Goal: Transaction & Acquisition: Purchase product/service

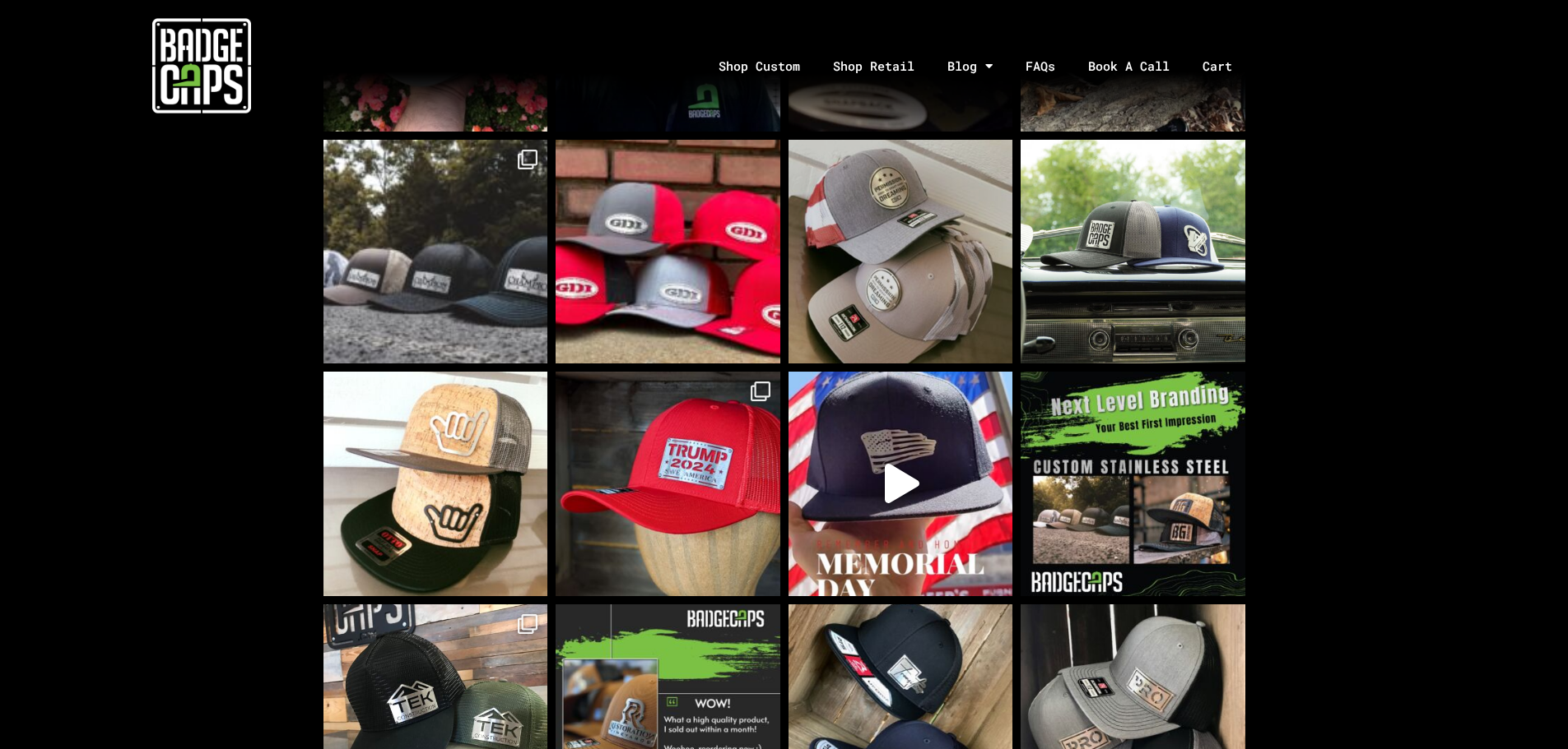
scroll to position [987, 0]
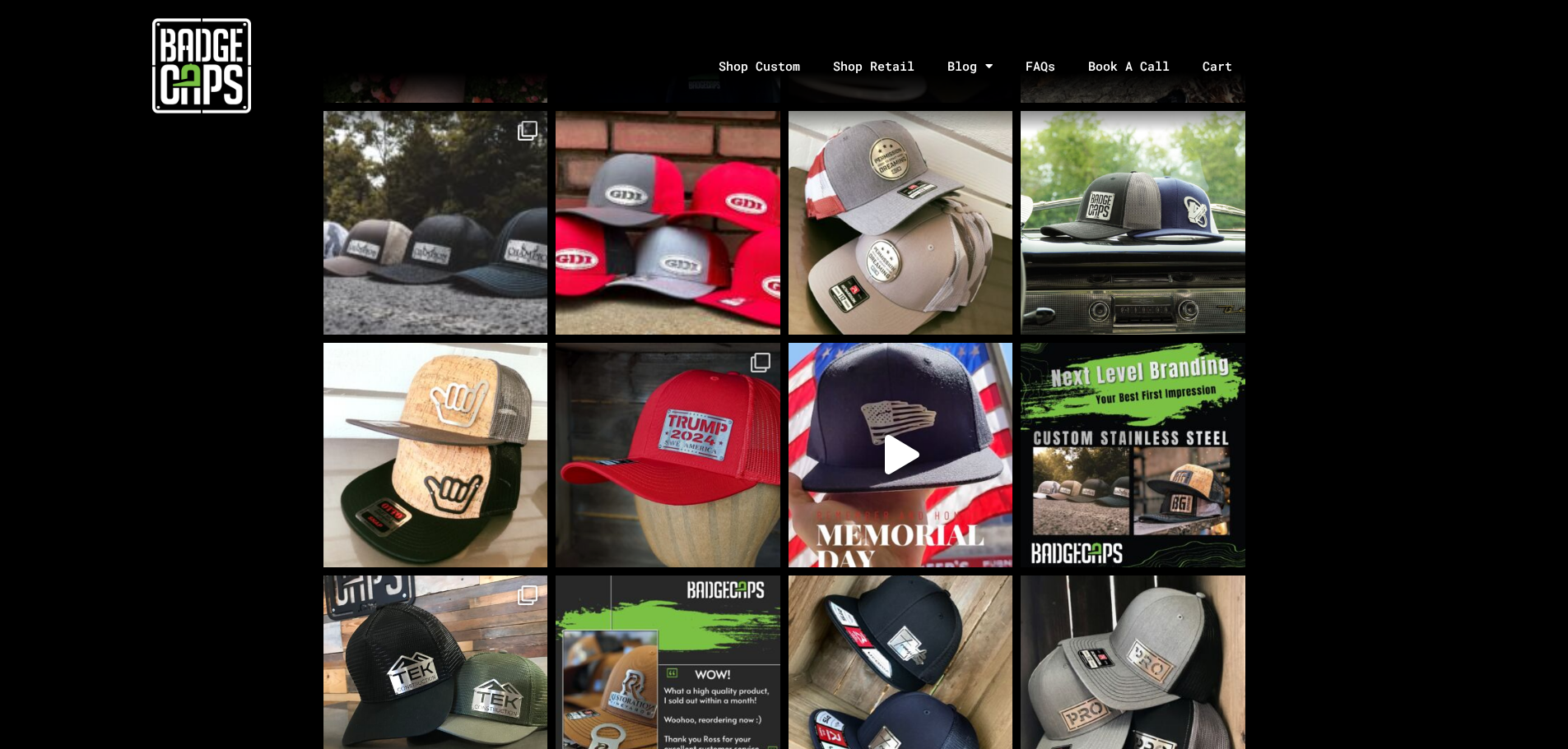
click at [722, 501] on img at bounding box center [668, 455] width 225 height 225
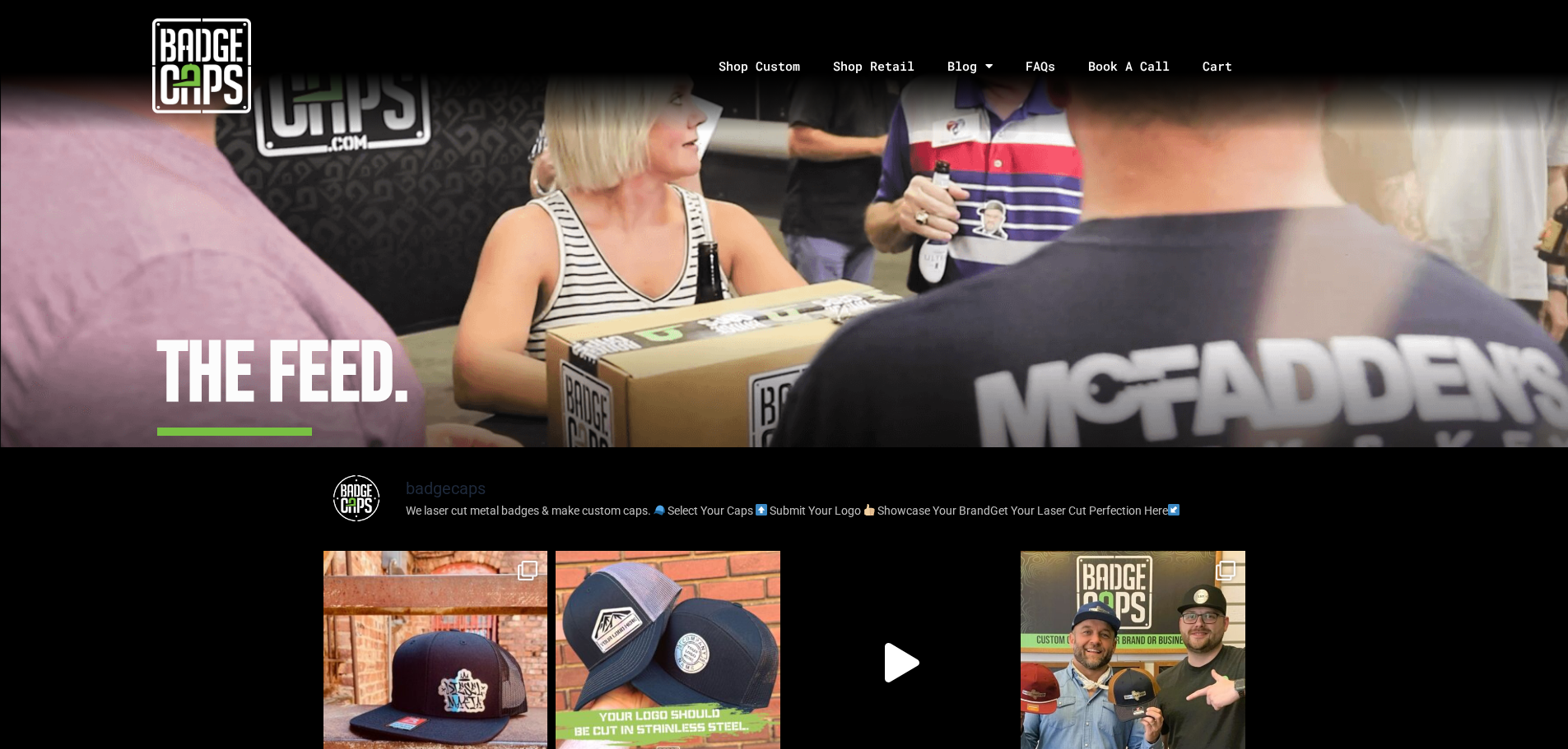
scroll to position [0, 0]
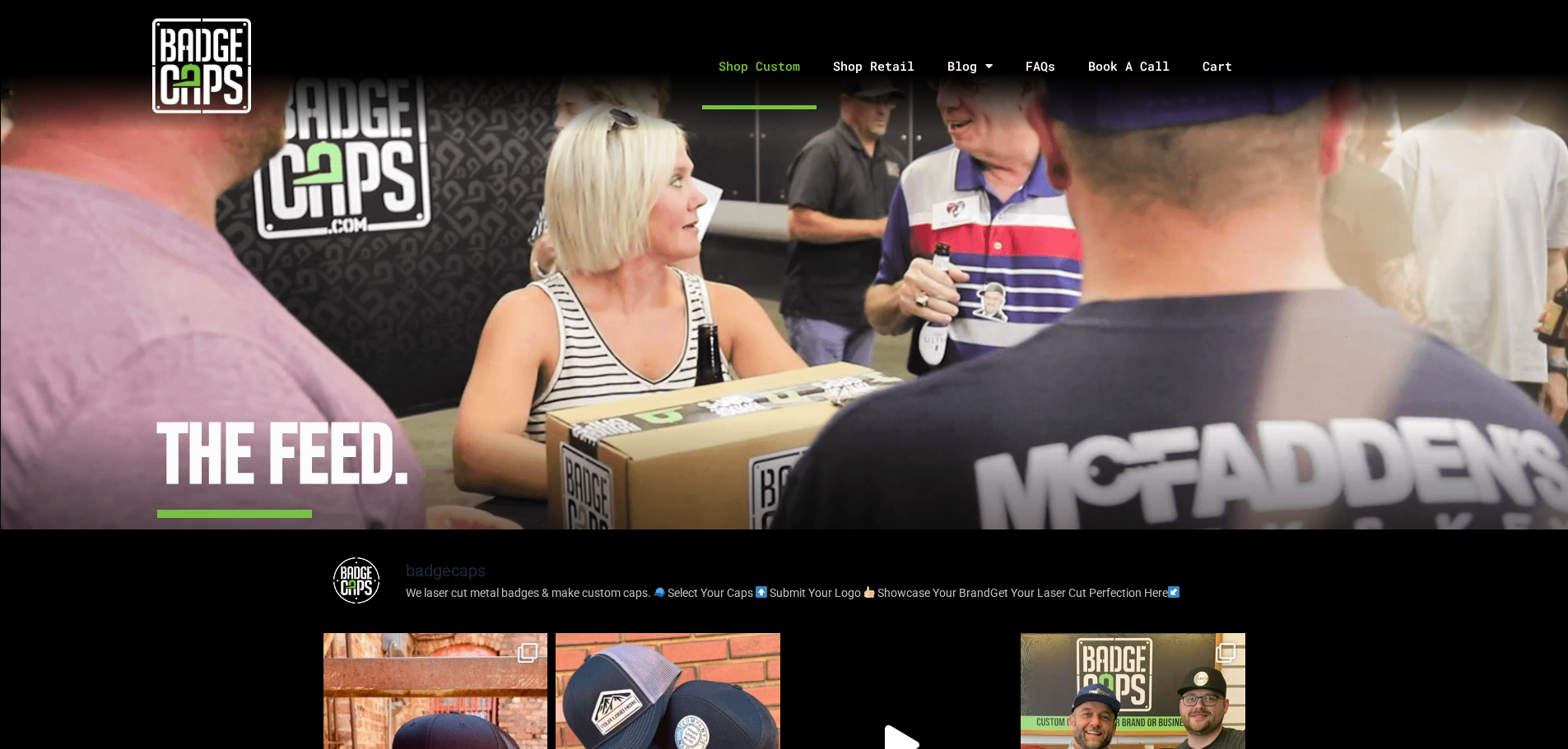
click at [768, 66] on link "Shop Custom" at bounding box center [759, 66] width 115 height 87
click at [756, 64] on link "Shop Custom" at bounding box center [759, 66] width 115 height 87
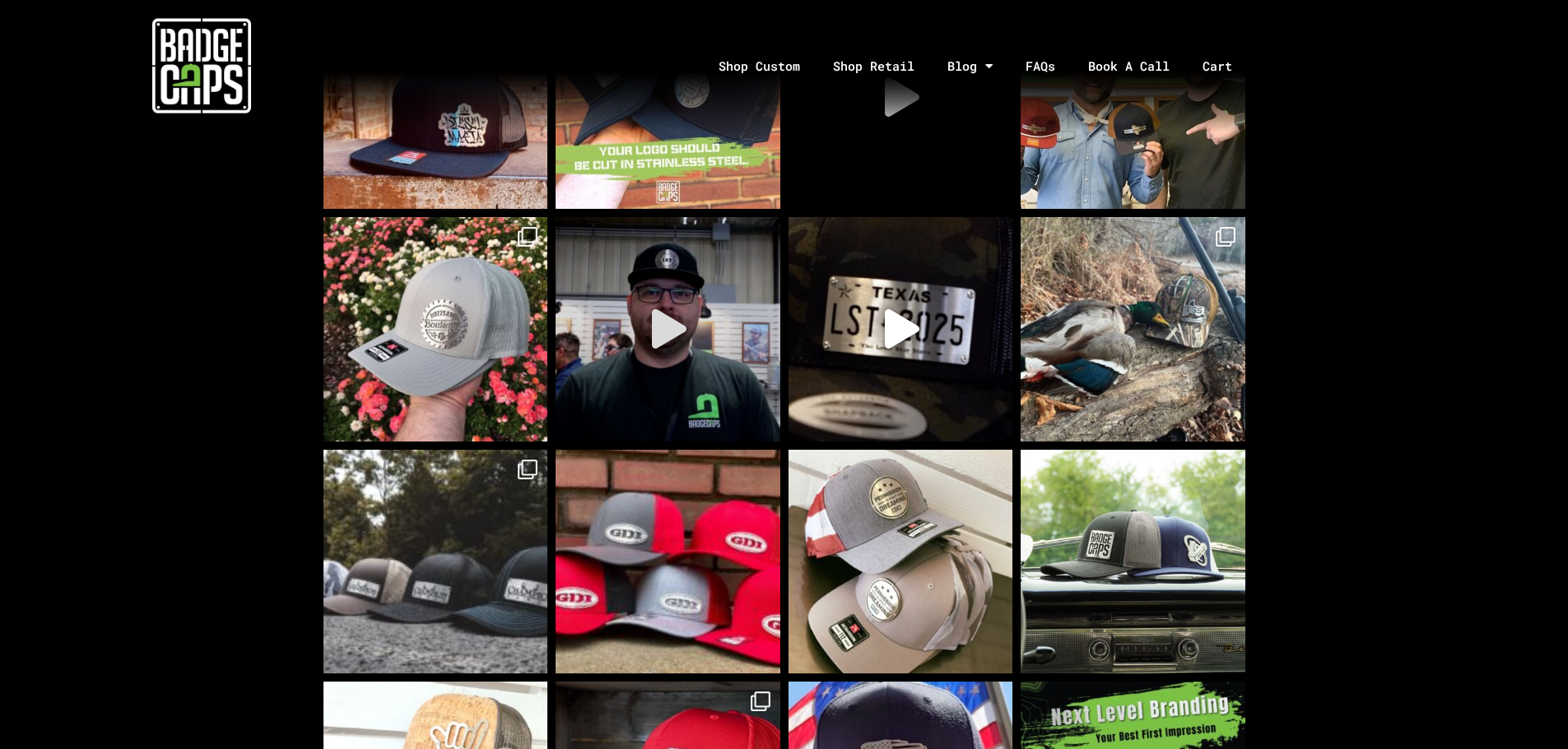
scroll to position [658, 0]
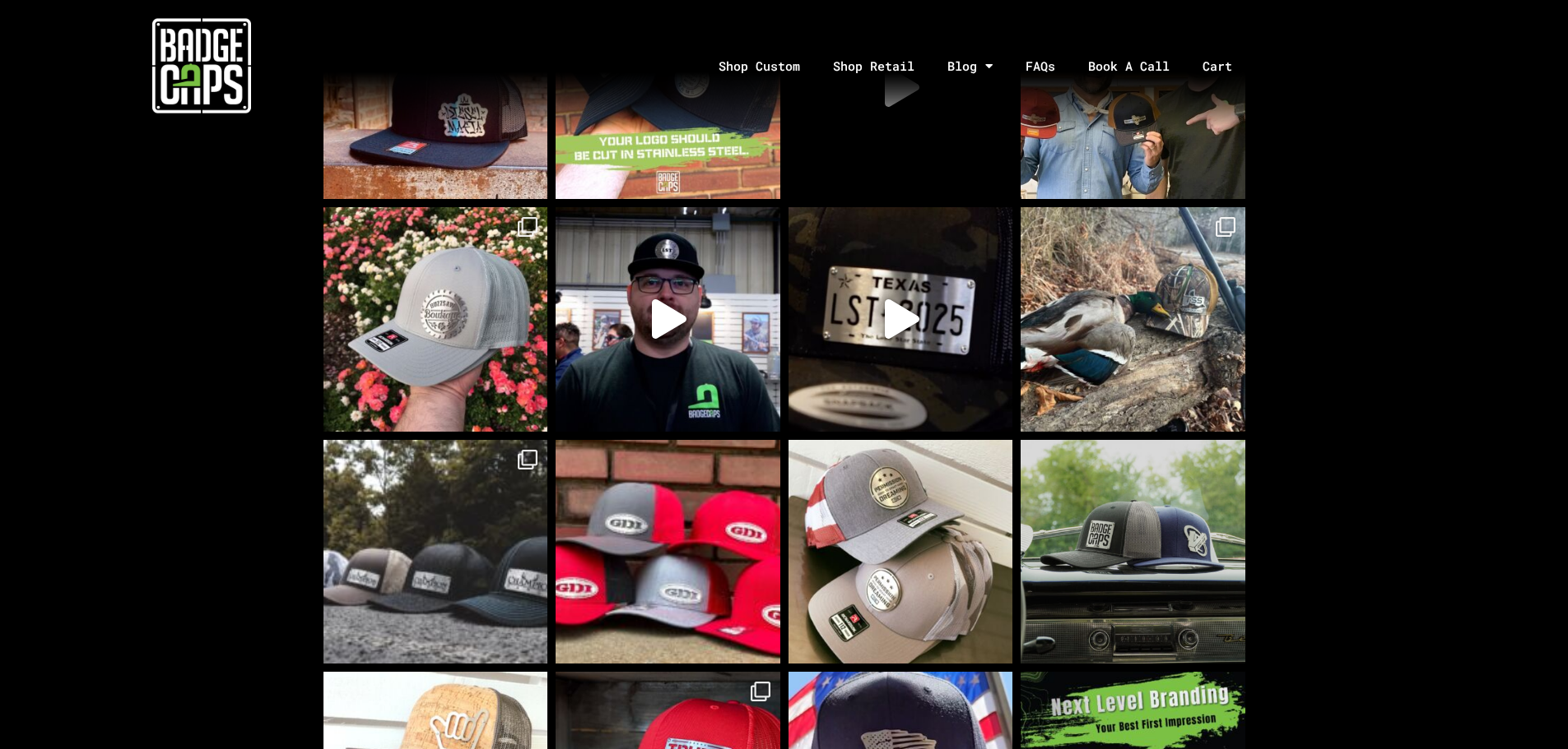
click at [1154, 573] on img at bounding box center [1133, 552] width 225 height 225
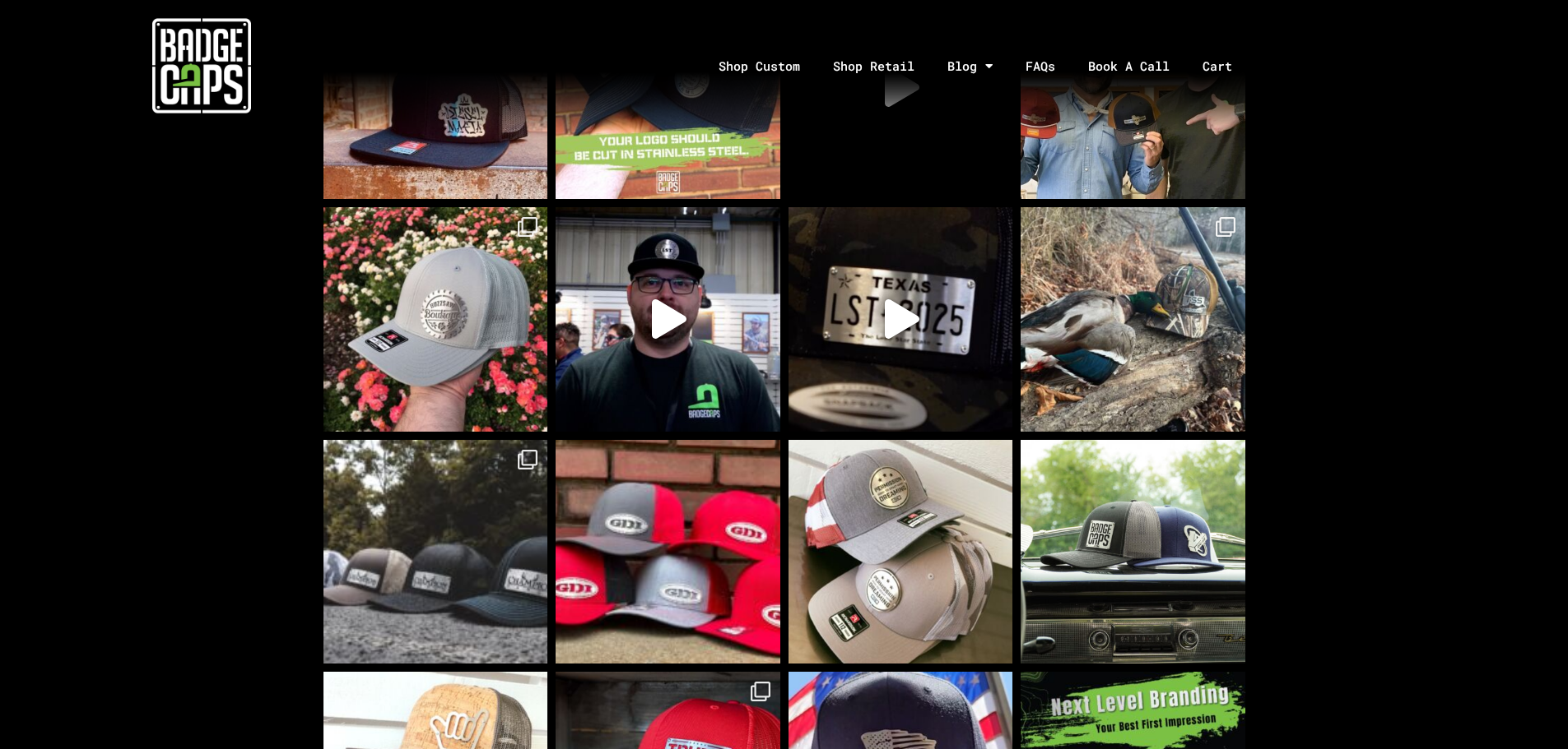
click at [181, 61] on img at bounding box center [201, 66] width 99 height 99
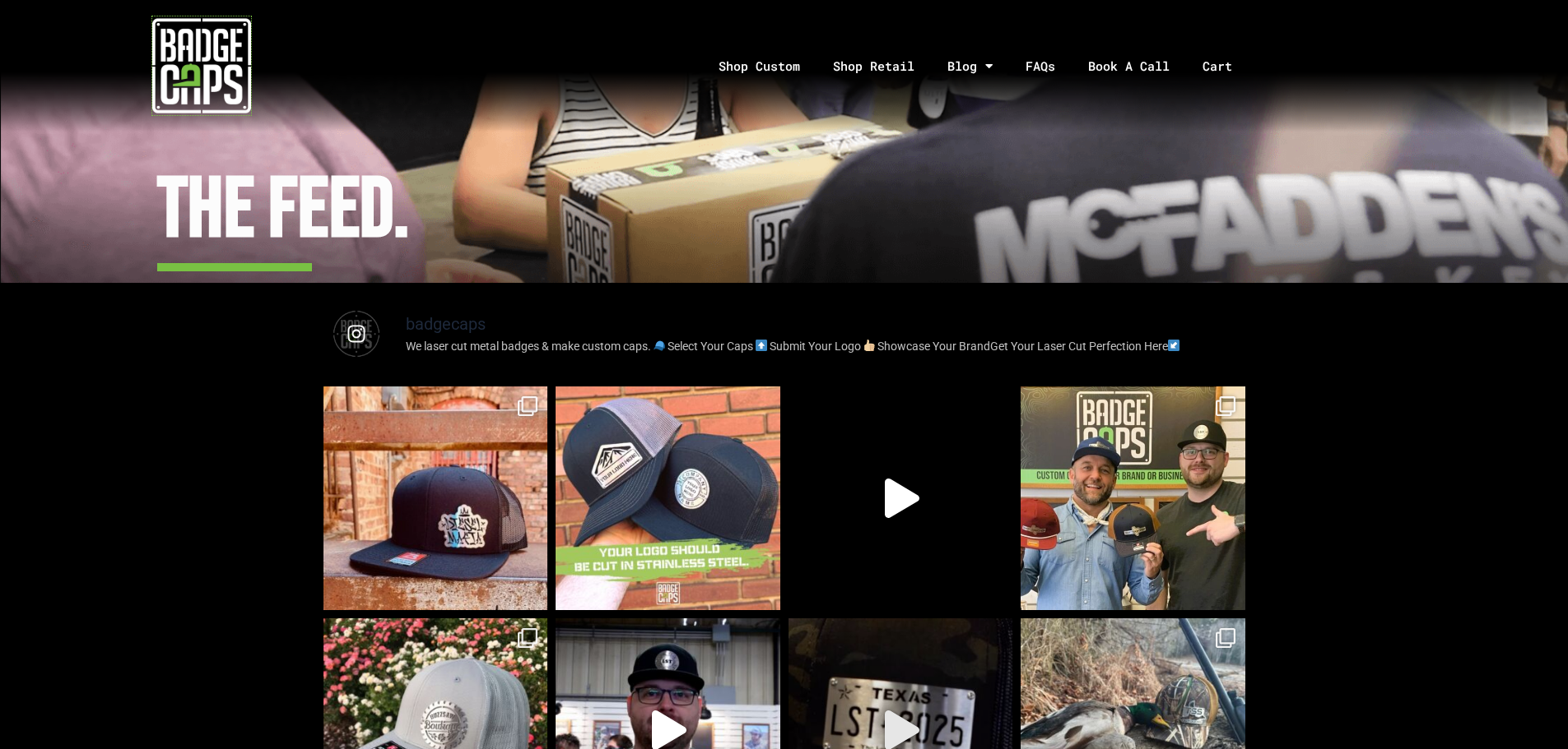
scroll to position [0, 0]
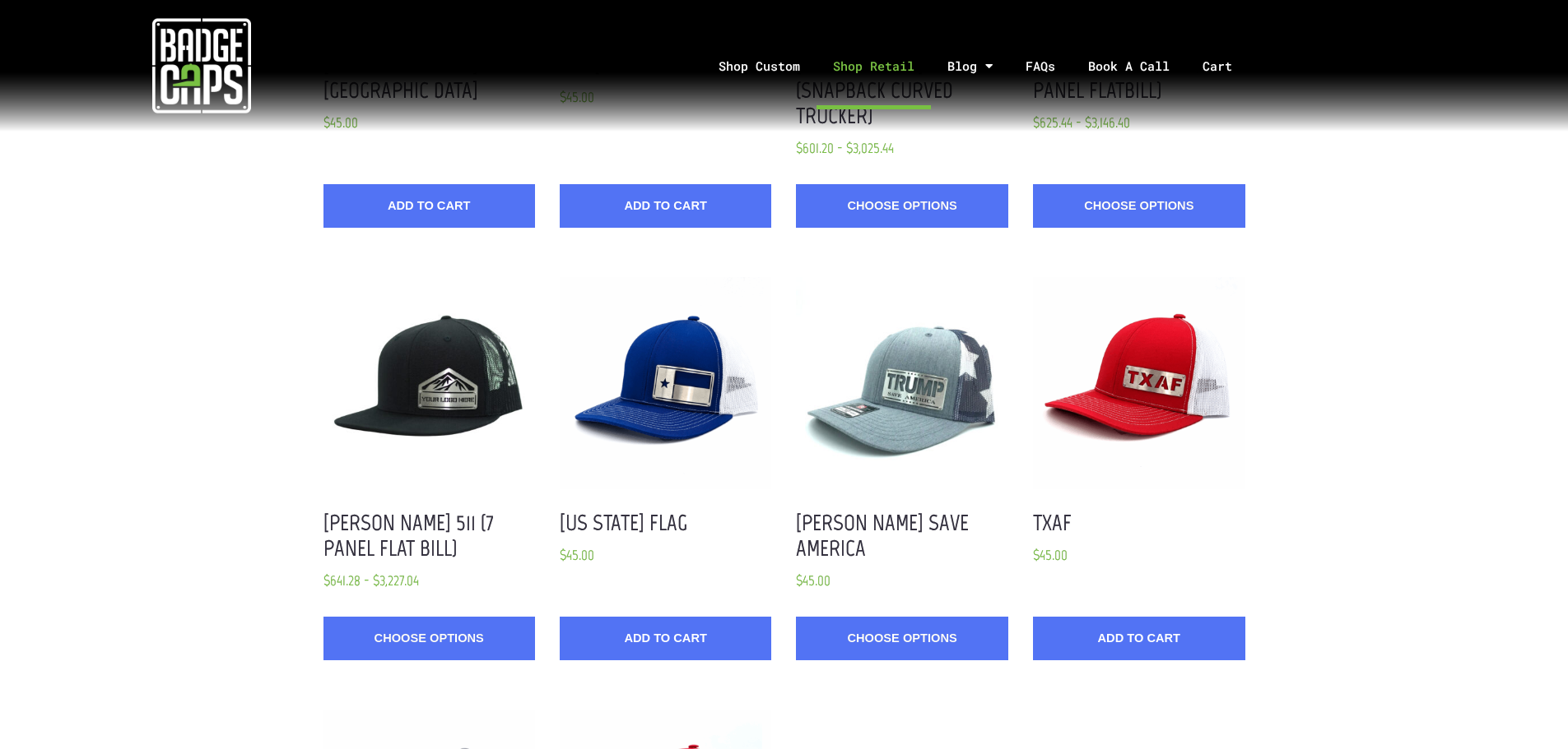
scroll to position [1234, 0]
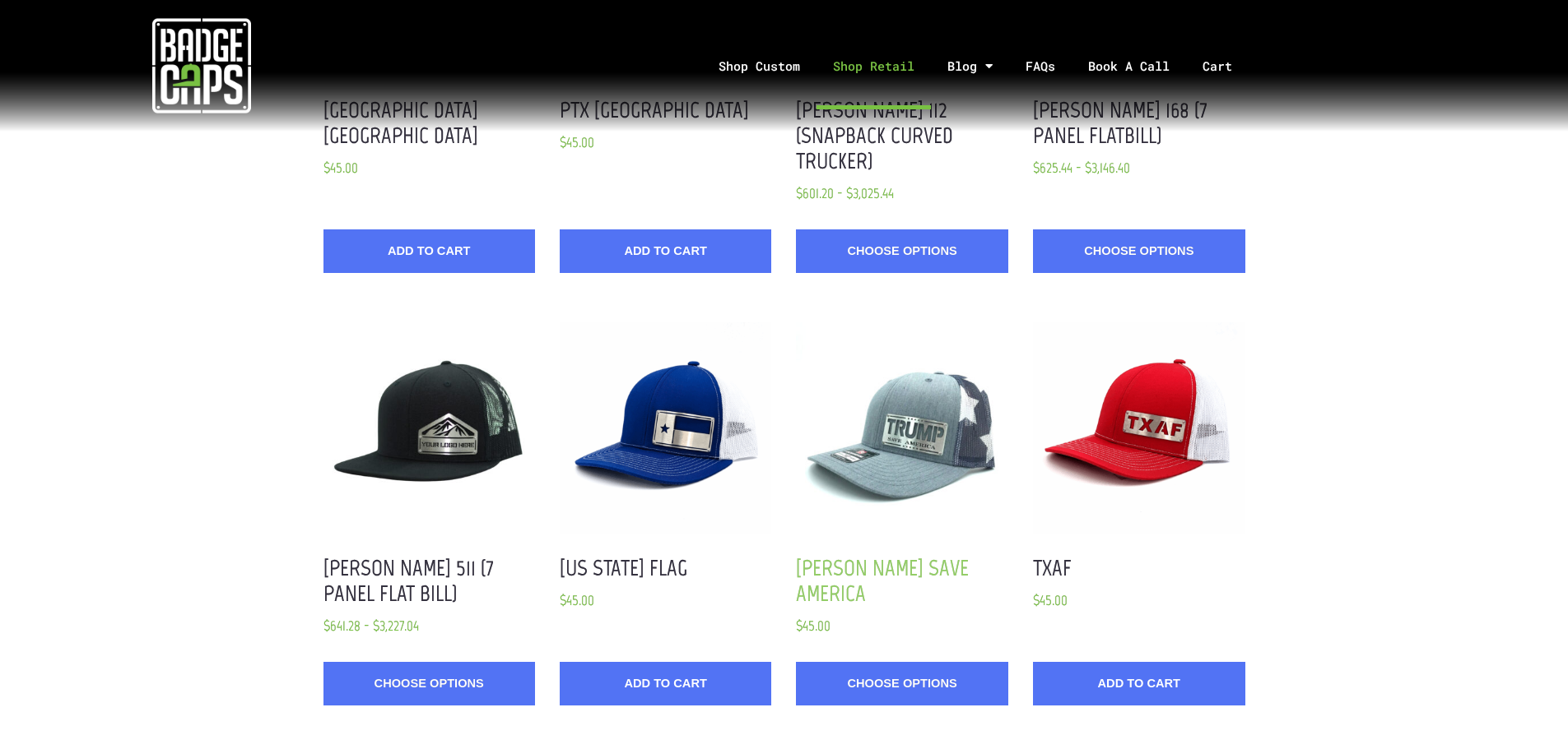
click at [849, 555] on link "[PERSON_NAME] Save America" at bounding box center [882, 581] width 172 height 52
click at [897, 665] on link "Choose Options" at bounding box center [902, 684] width 212 height 44
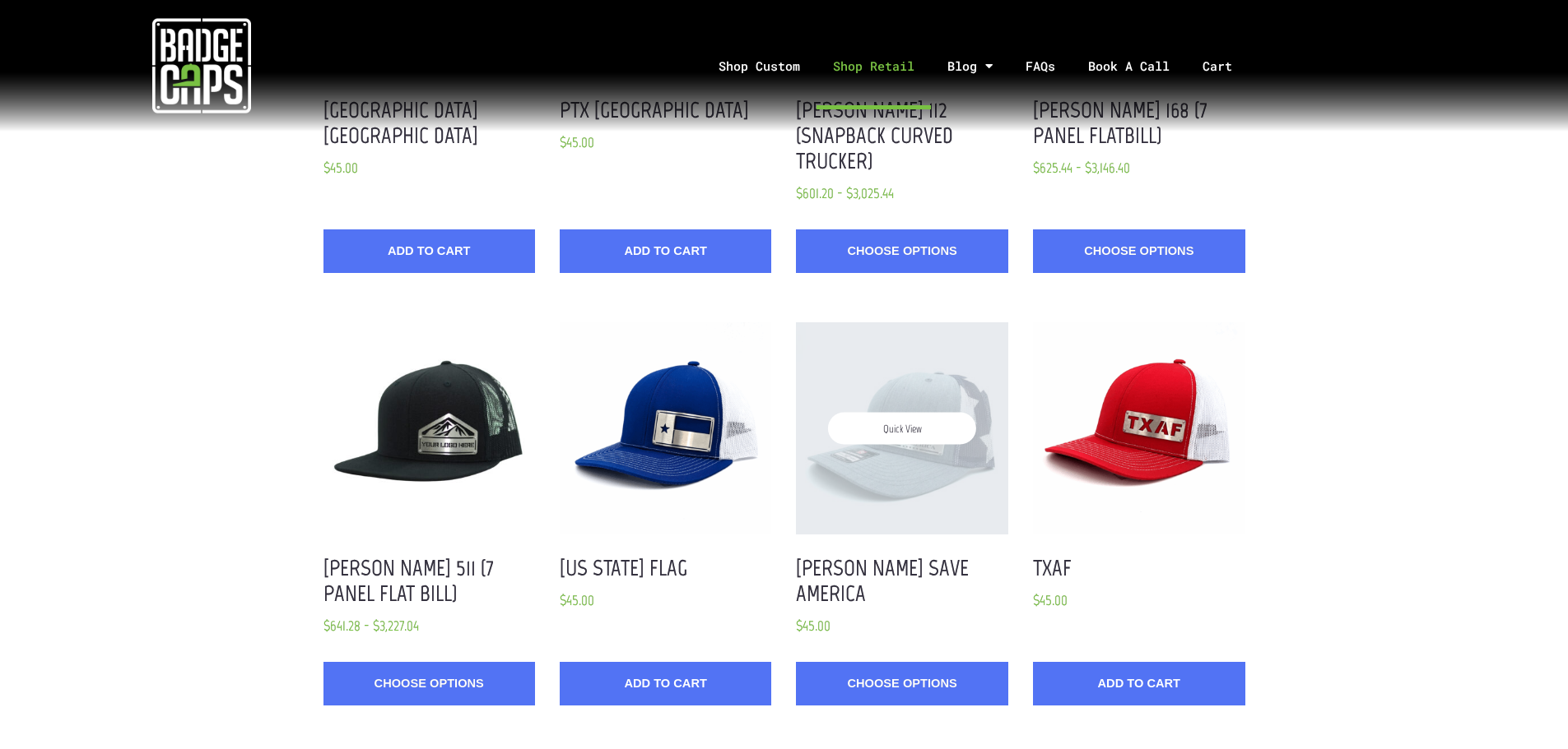
click at [898, 412] on span "Quick View" at bounding box center [902, 428] width 148 height 32
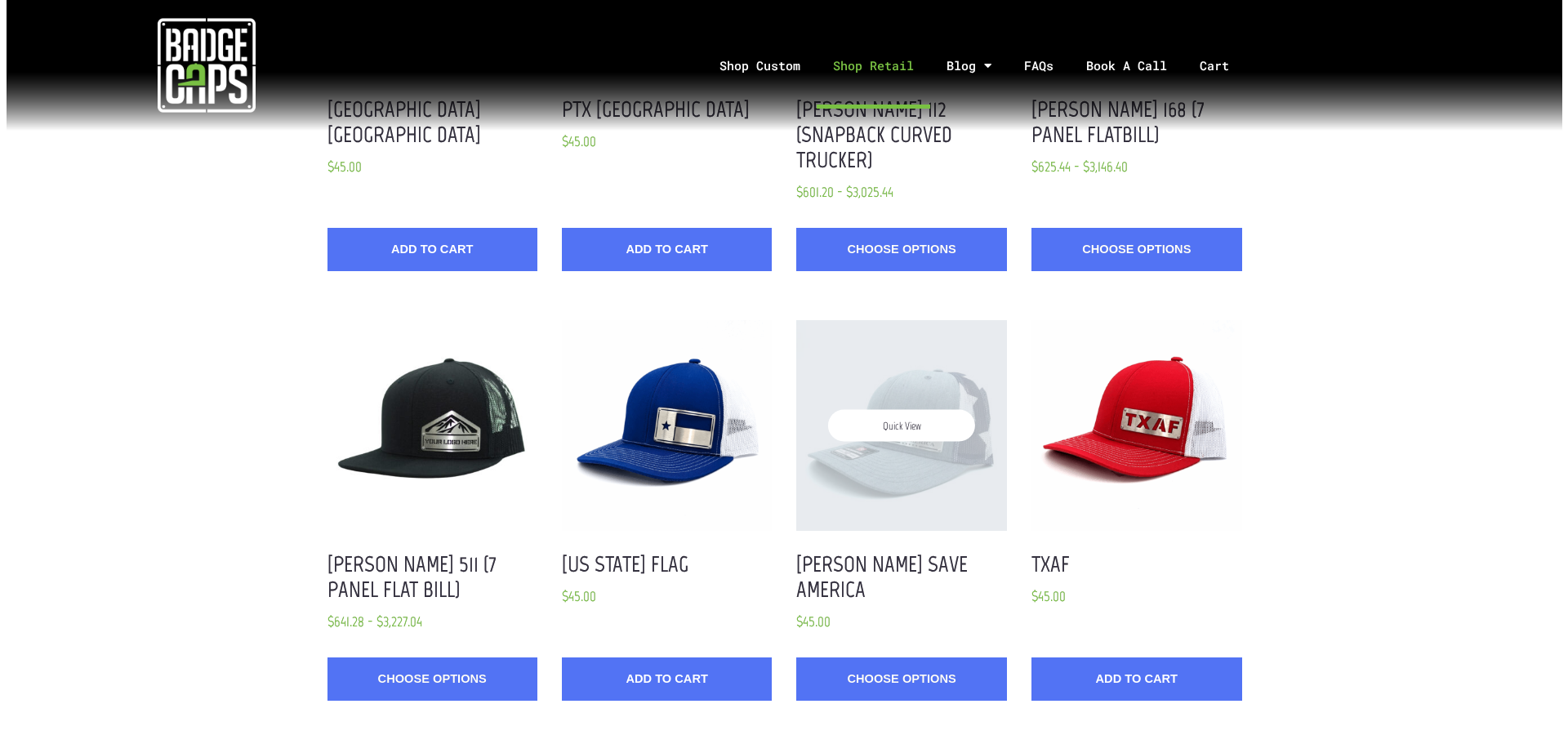
scroll to position [0, 0]
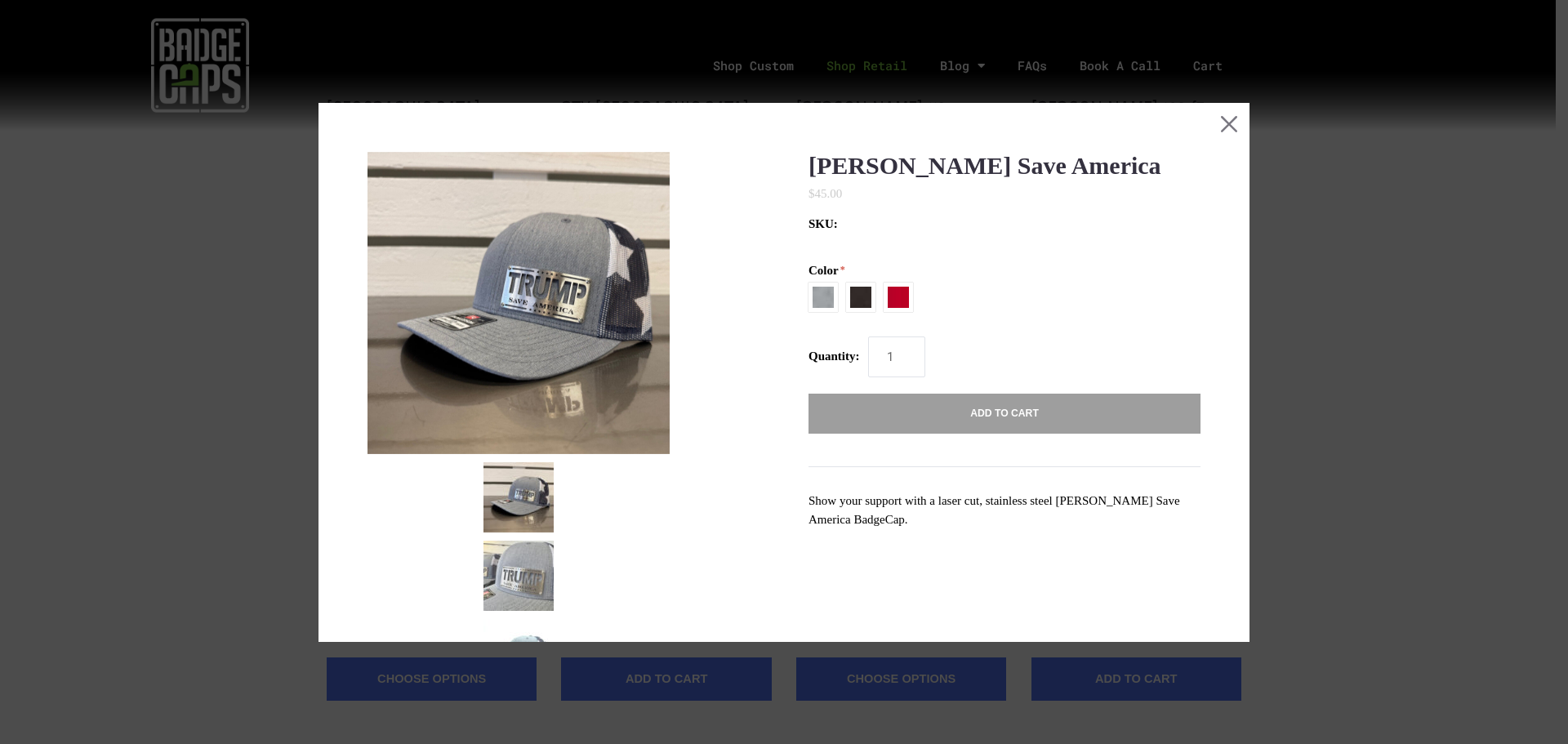
click at [847, 294] on span at bounding box center [861, 297] width 30 height 30
click at [810, 295] on input "Black / Charcoal" at bounding box center [809, 295] width 1 height 1
radio input "true"
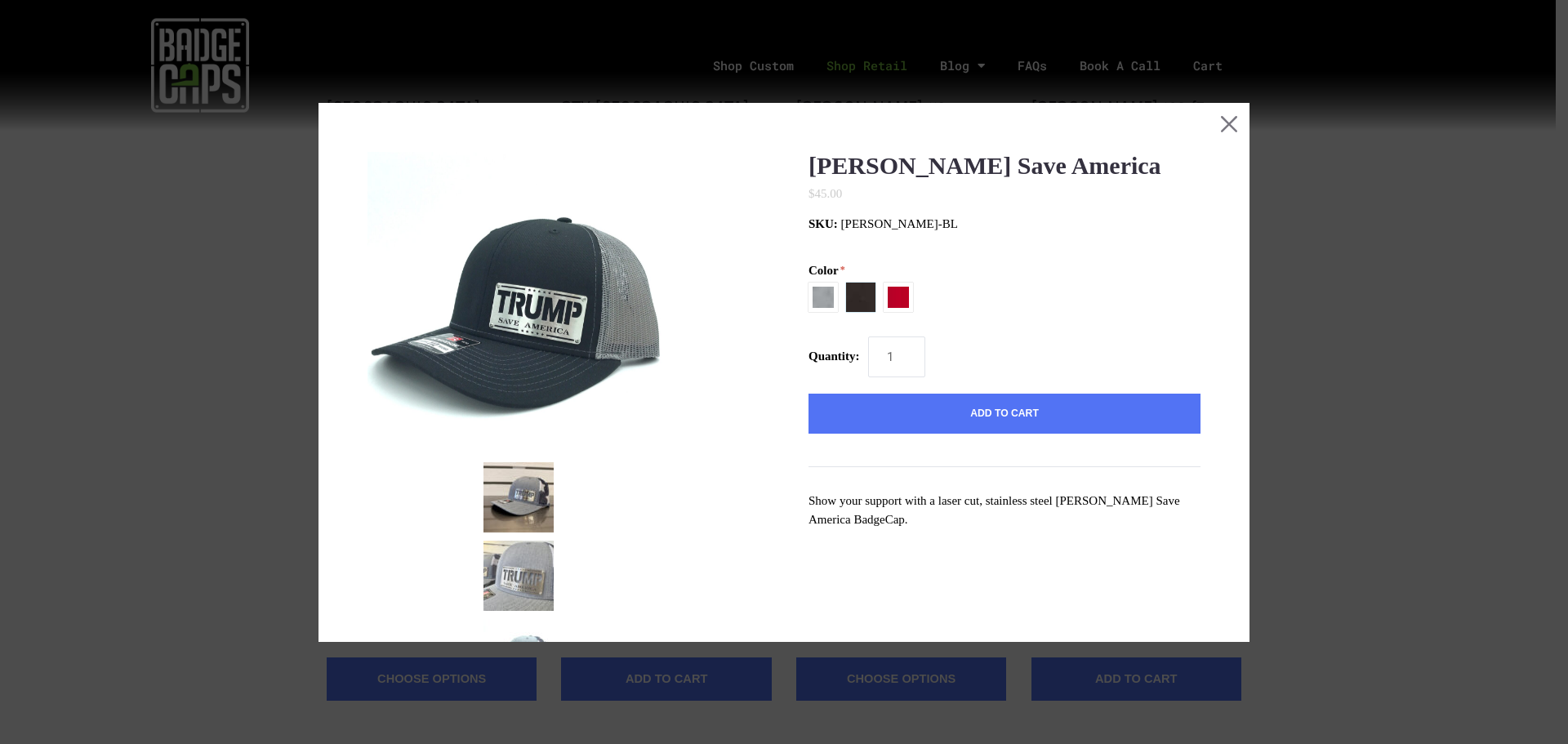
click at [814, 295] on span at bounding box center [824, 297] width 30 height 30
click at [810, 283] on input "[PERSON_NAME] / USA Flag" at bounding box center [809, 282] width 1 height 1
radio input "true"
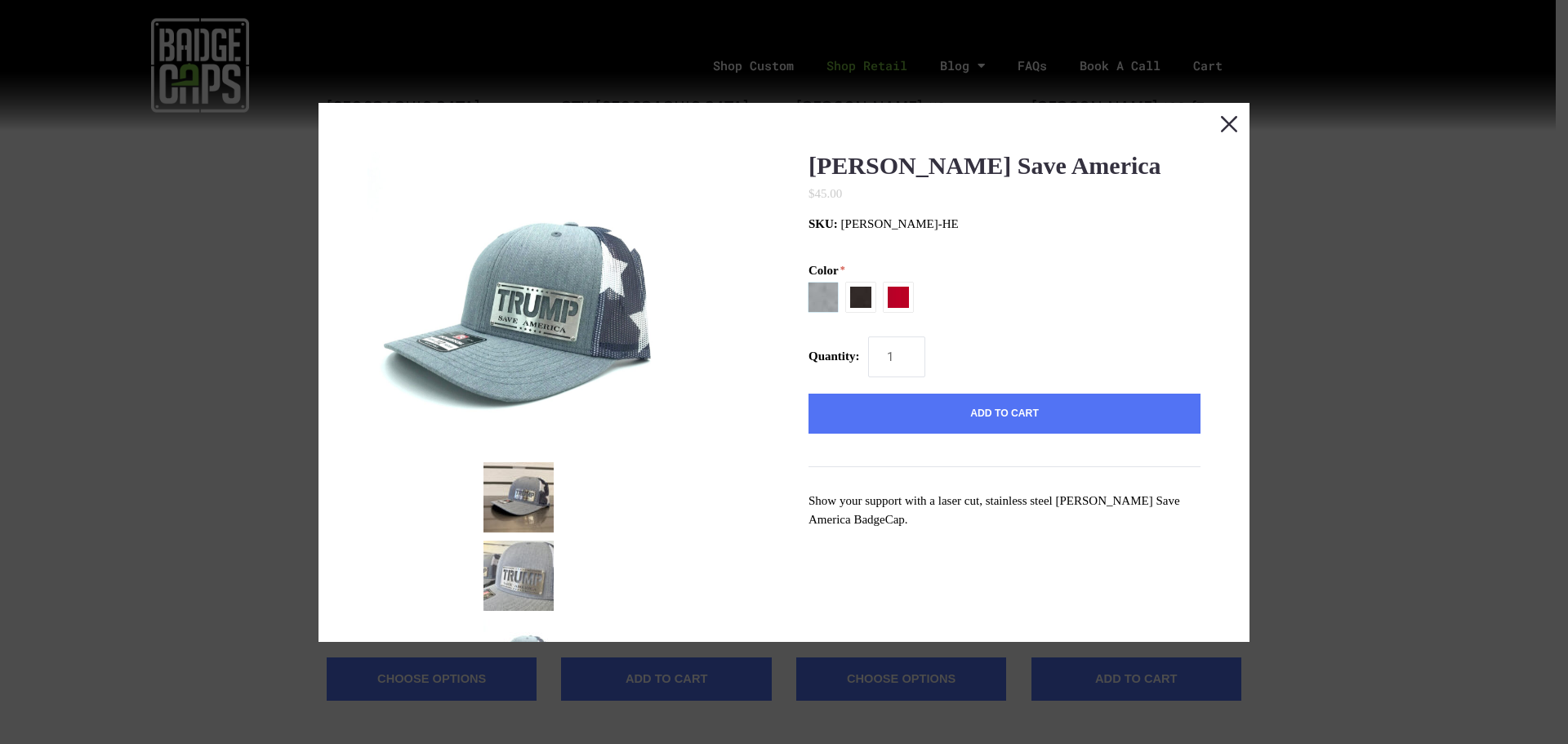
click at [1220, 120] on button "Close this dialog window" at bounding box center [1228, 123] width 41 height 41
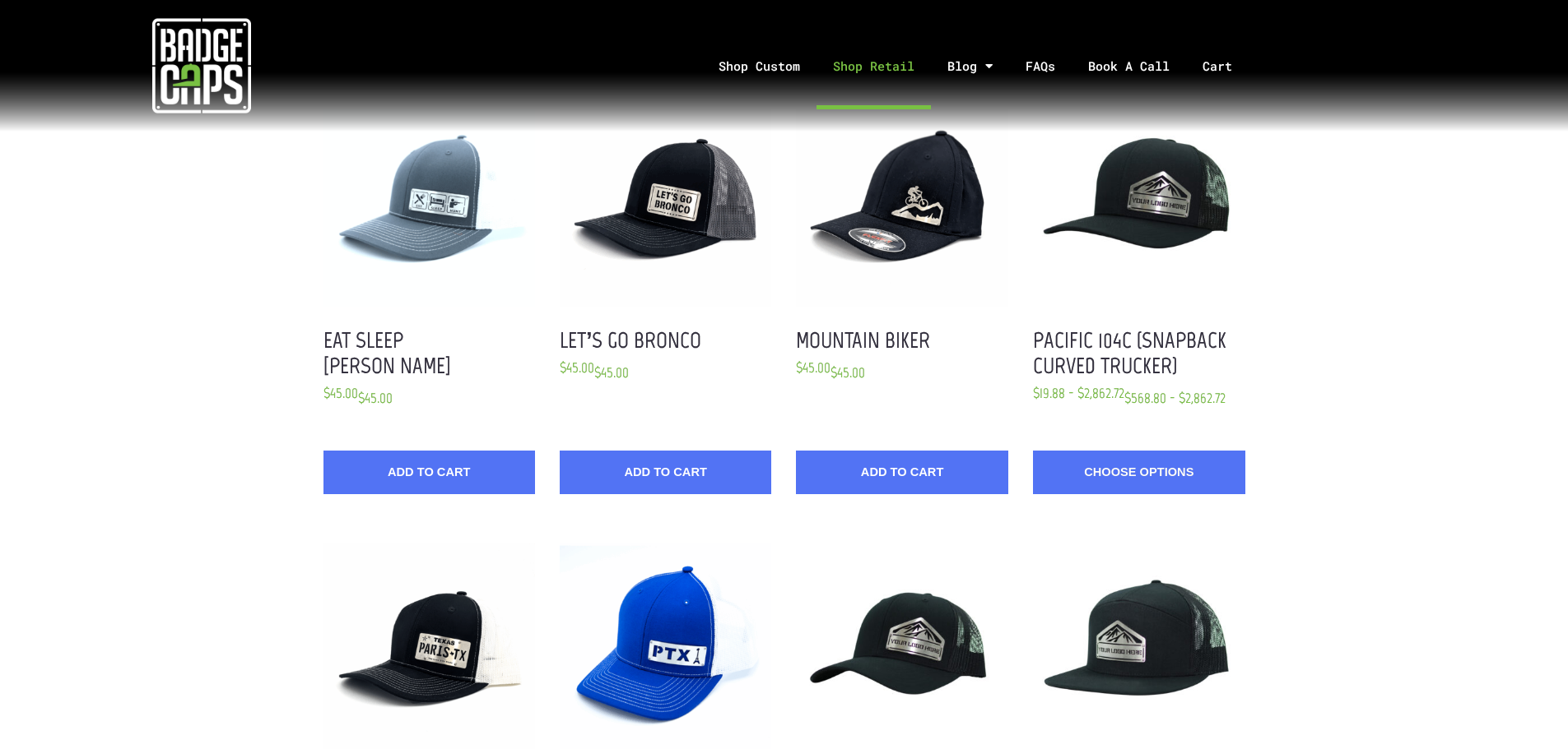
scroll to position [366, 0]
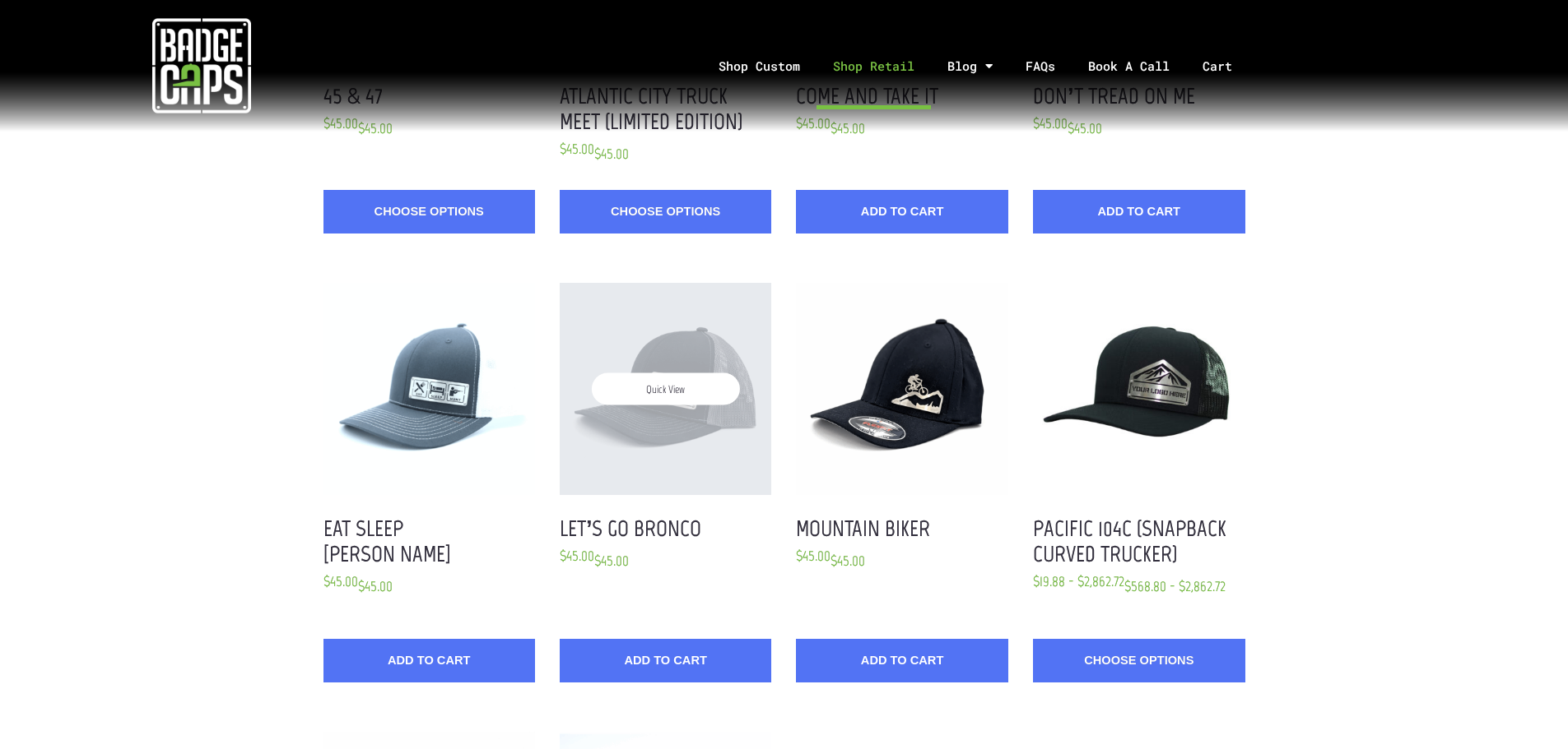
click at [662, 391] on span "Quick View" at bounding box center [665, 388] width 148 height 32
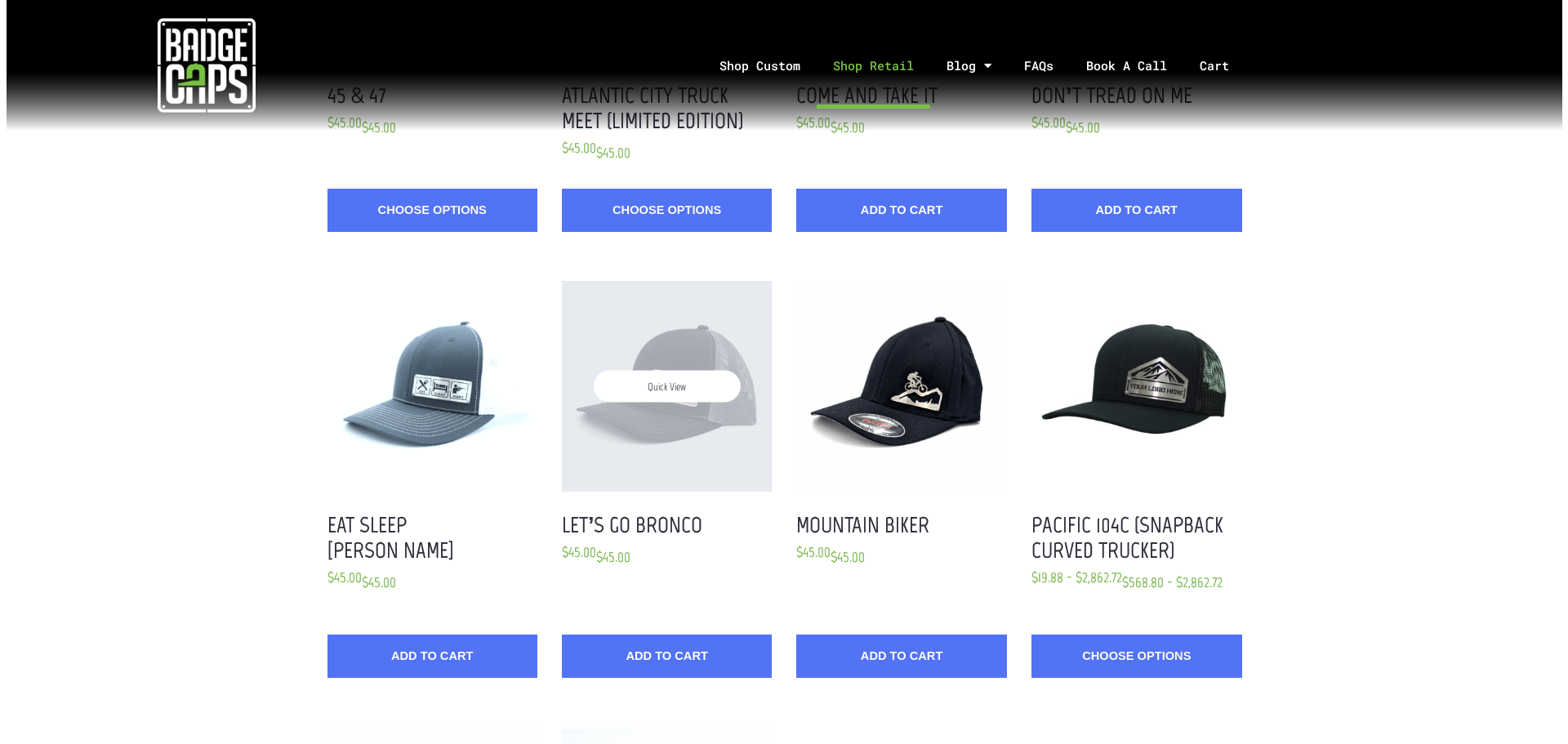
scroll to position [0, 0]
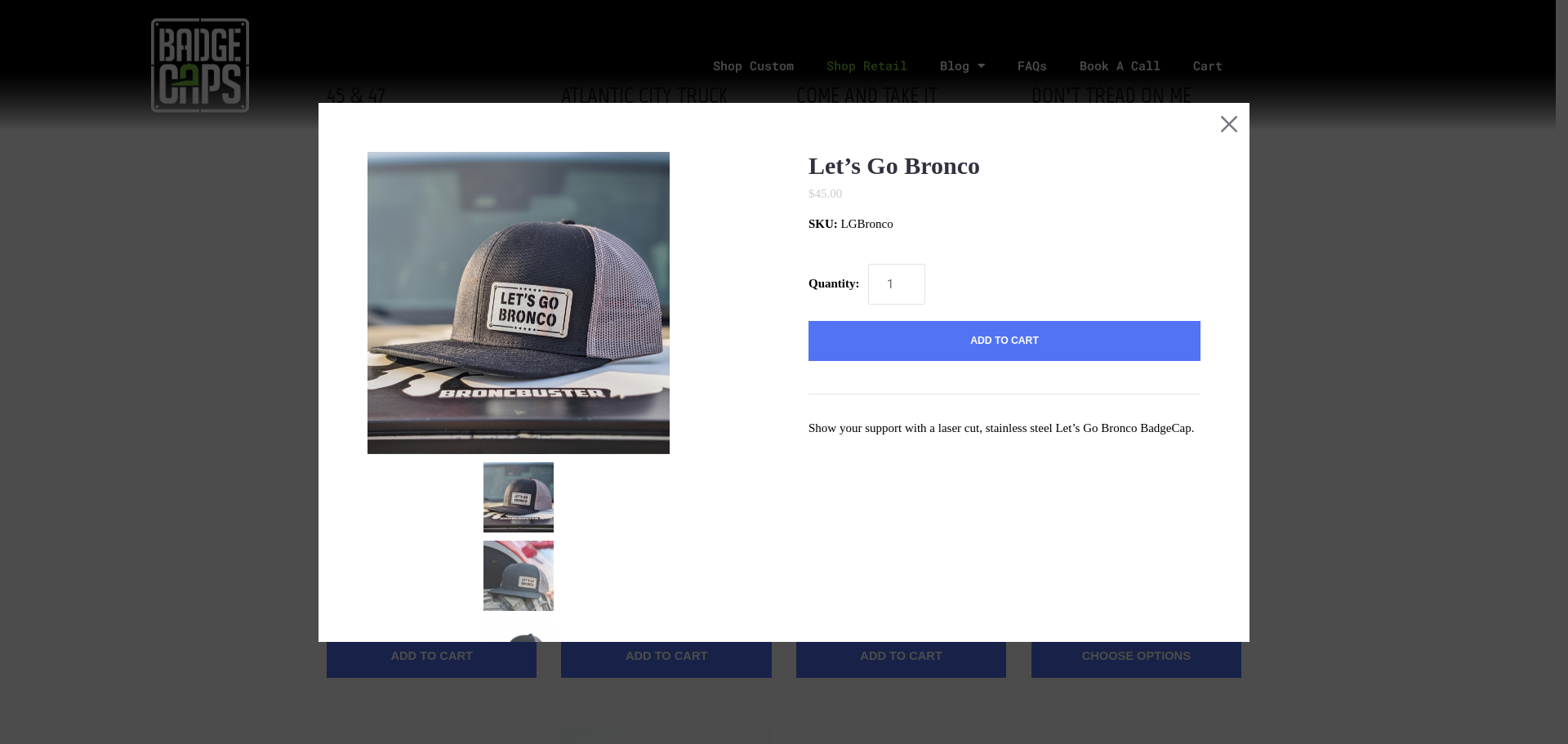
click at [1346, 131] on div at bounding box center [784, 372] width 1568 height 744
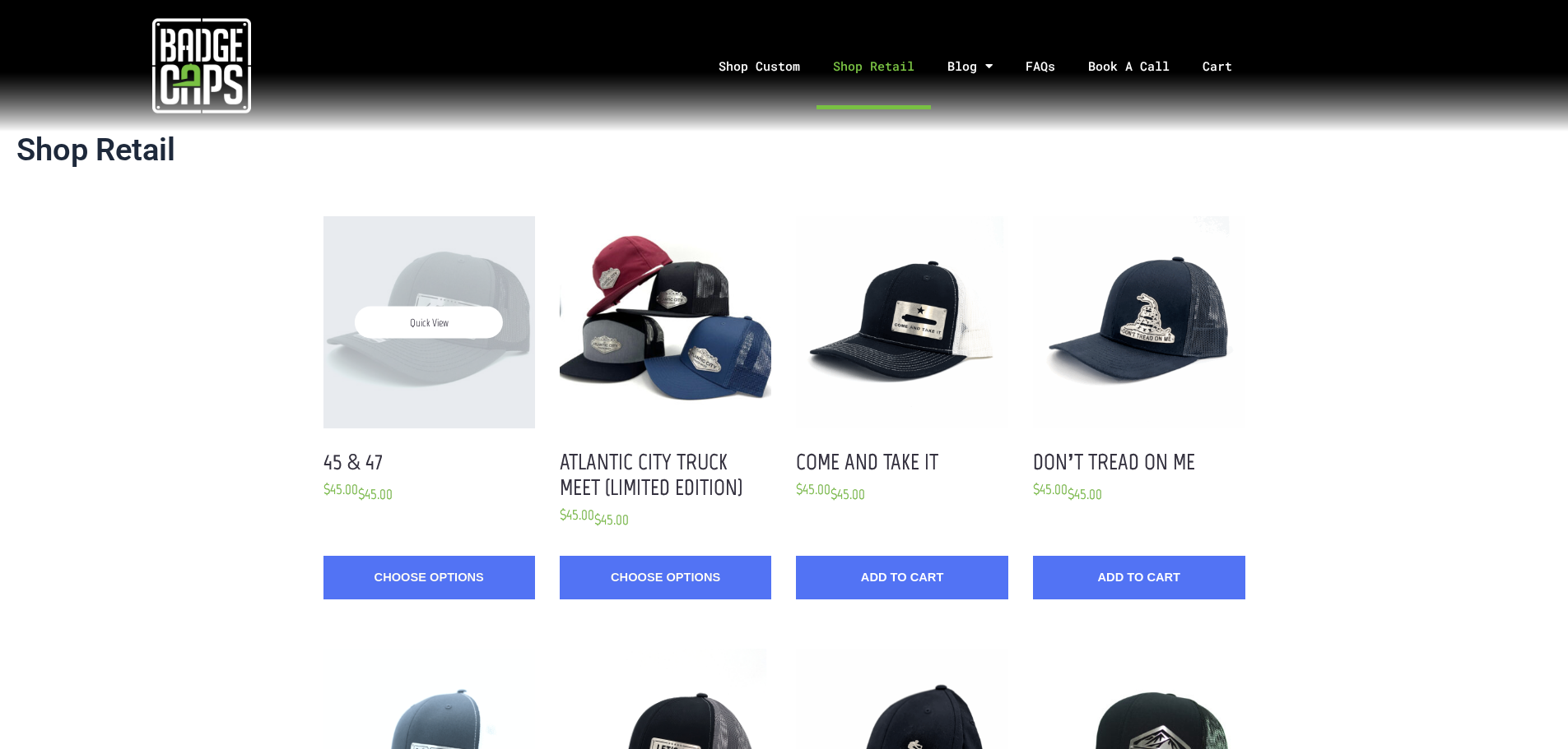
click at [436, 333] on span "Quick View" at bounding box center [428, 322] width 148 height 32
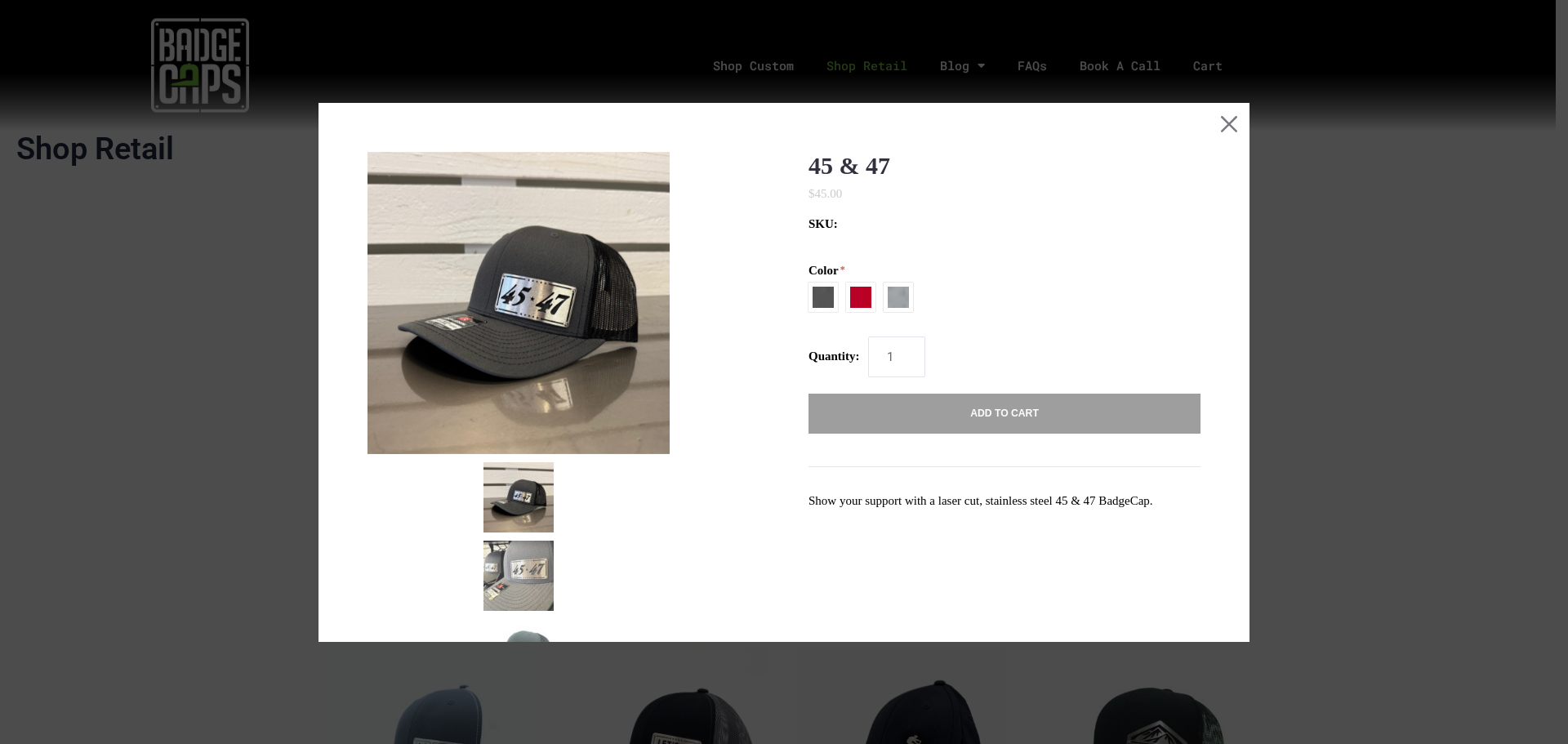
click at [1360, 360] on div at bounding box center [784, 372] width 1568 height 744
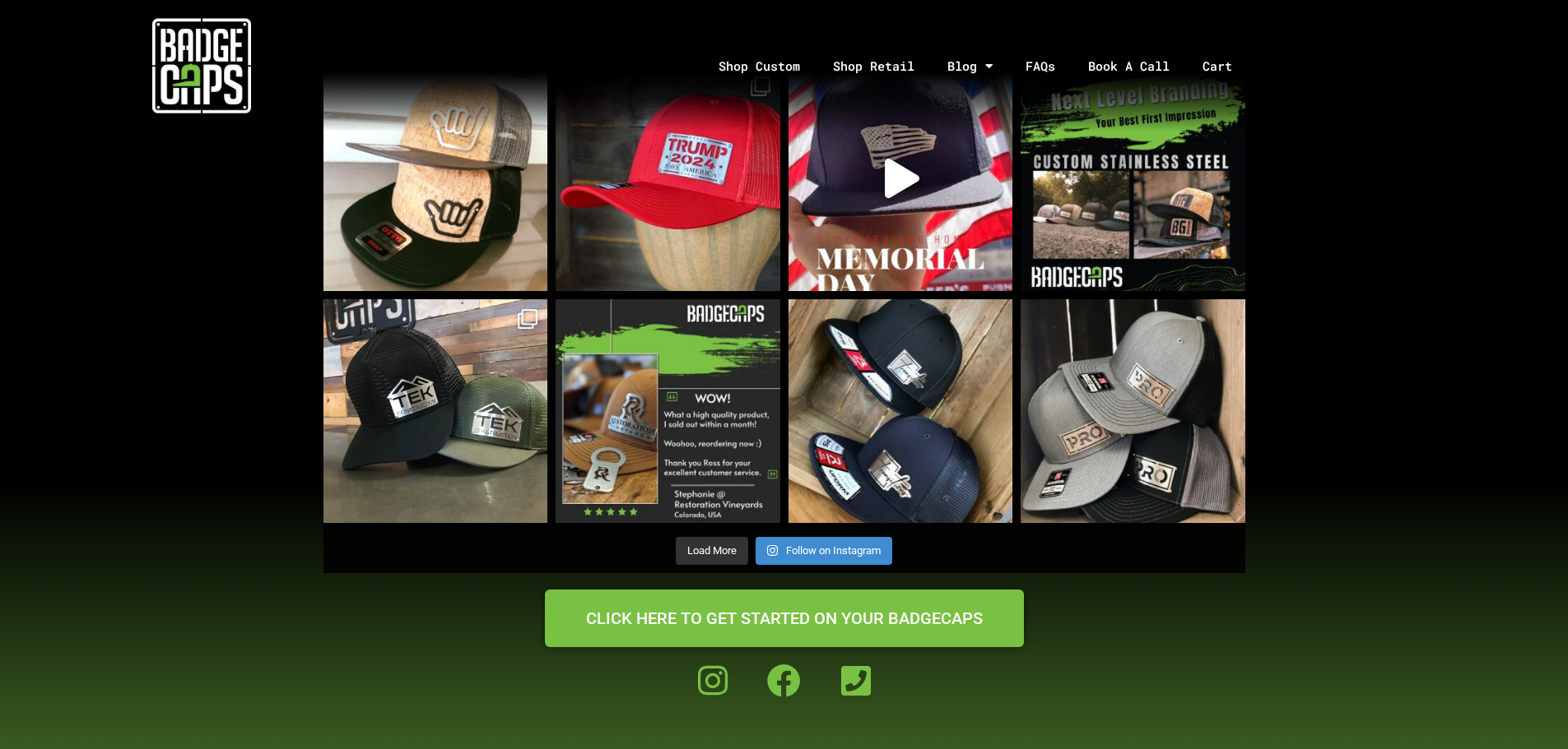
scroll to position [1316, 0]
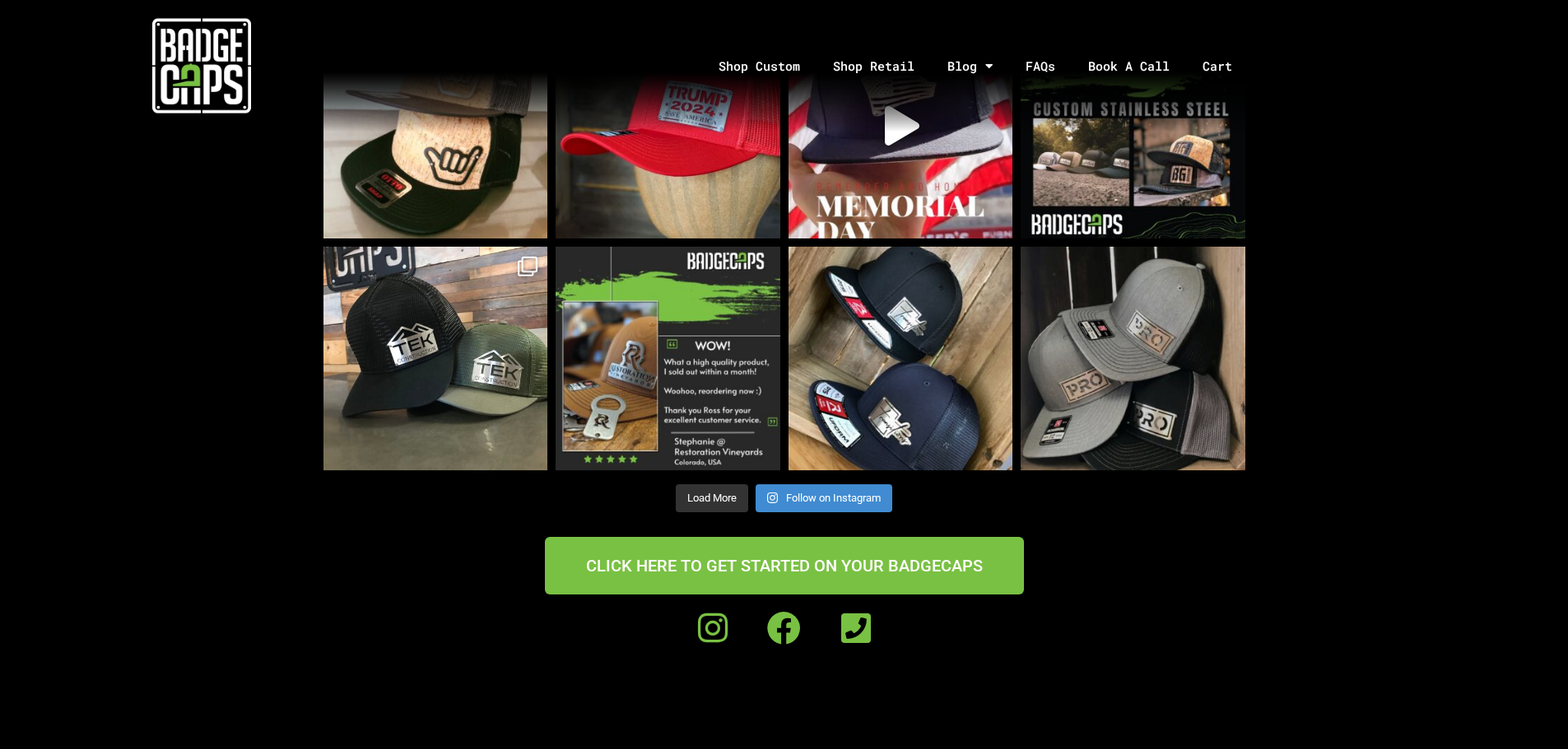
click at [1120, 360] on img at bounding box center [1133, 359] width 225 height 225
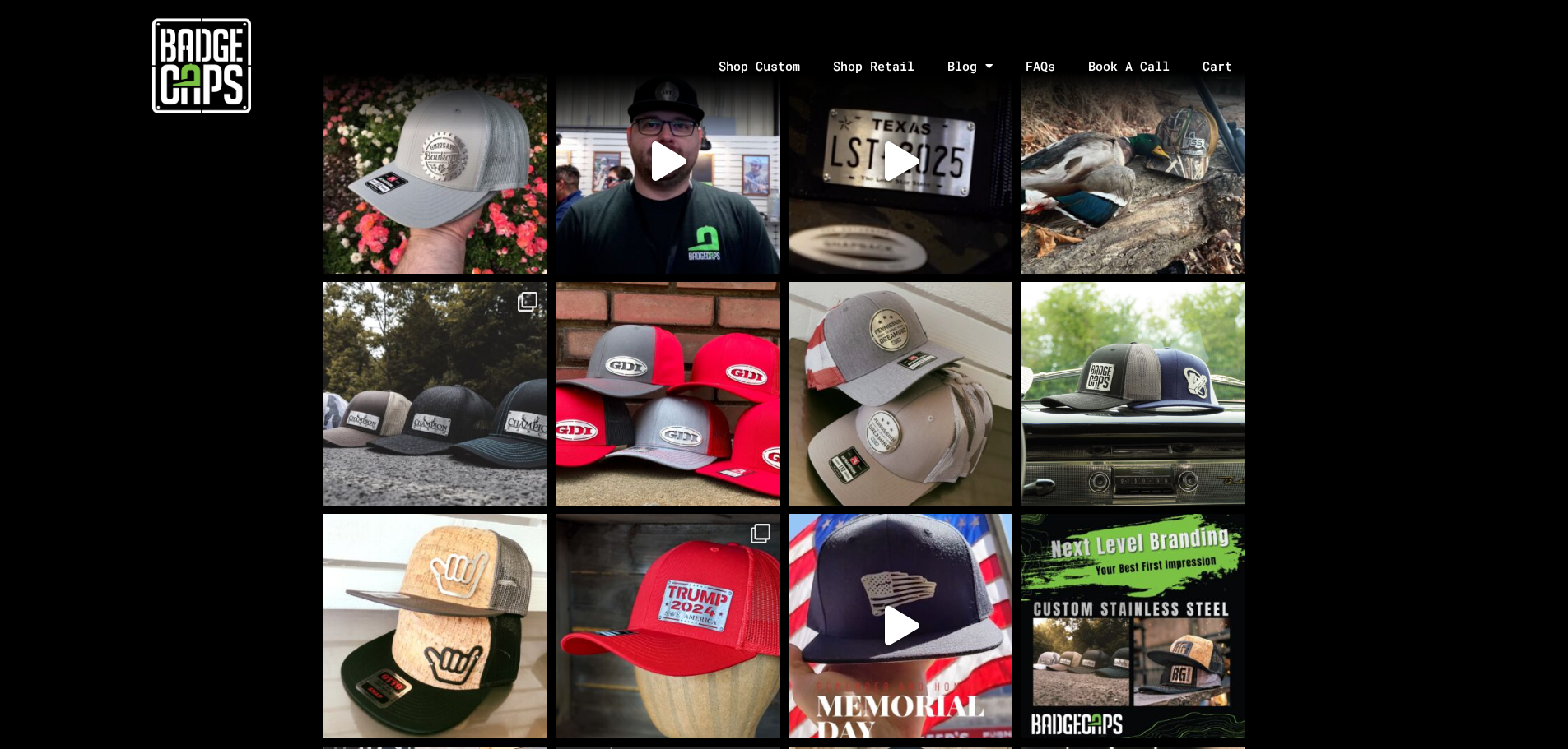
scroll to position [822, 0]
